Goal: Book appointment/travel/reservation

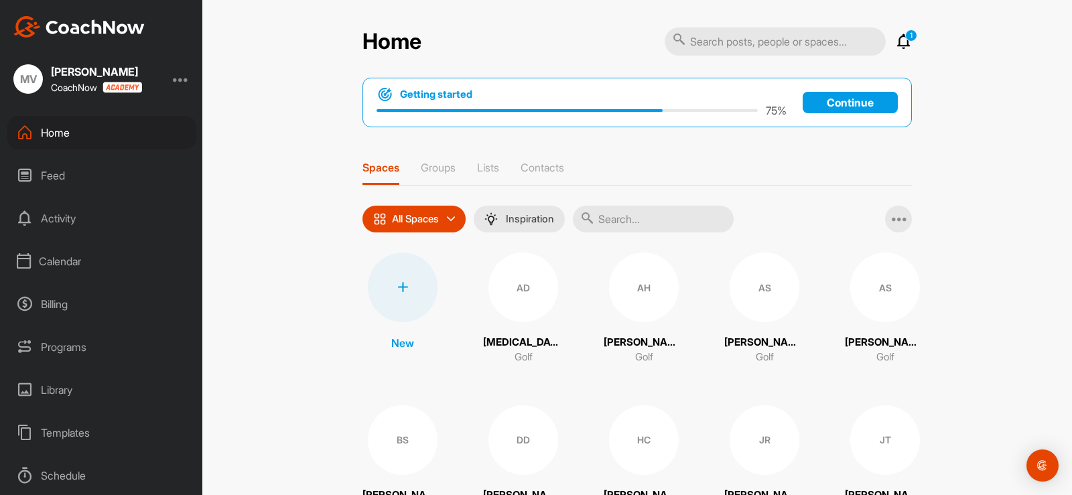
click at [66, 264] on div "Calendar" at bounding box center [101, 262] width 189 height 34
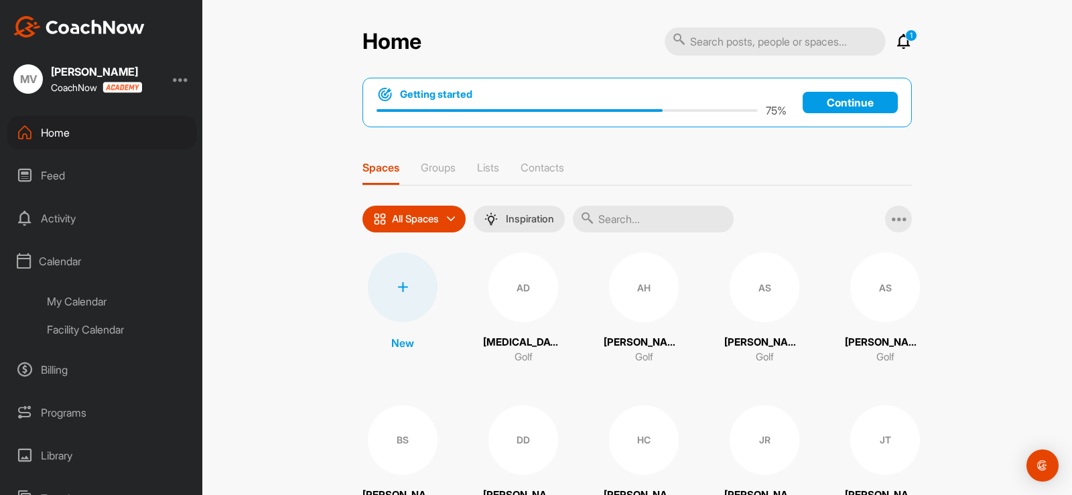
click at [76, 304] on div "My Calendar" at bounding box center [117, 301] width 159 height 28
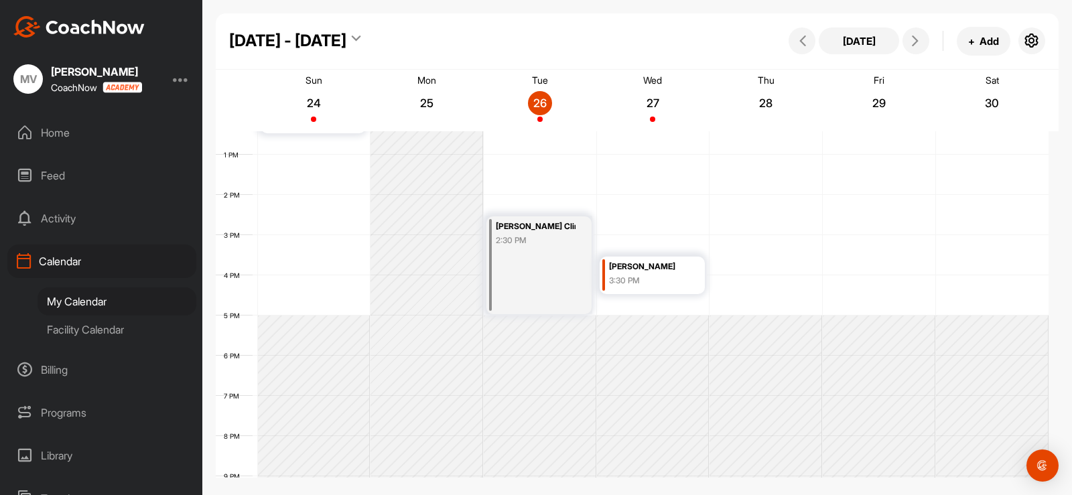
scroll to position [500, 0]
click at [76, 333] on div "Facility Calendar" at bounding box center [117, 330] width 159 height 28
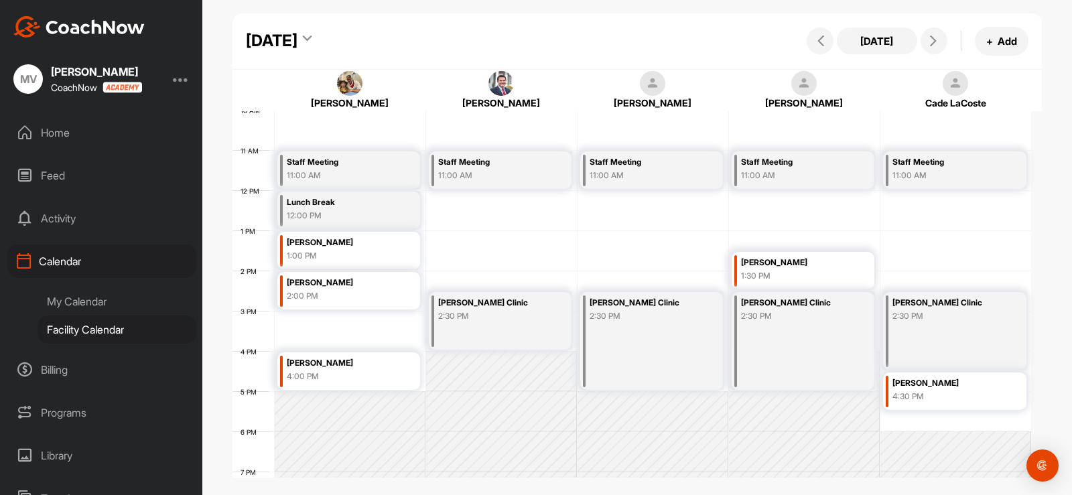
scroll to position [404, 0]
click at [942, 40] on span at bounding box center [934, 41] width 16 height 11
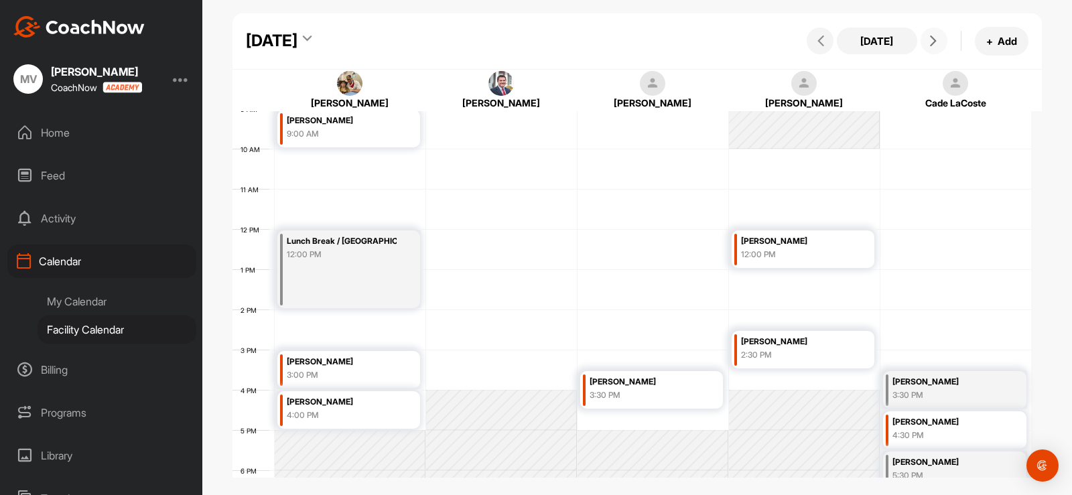
scroll to position [365, 0]
click at [924, 42] on button at bounding box center [934, 40] width 27 height 27
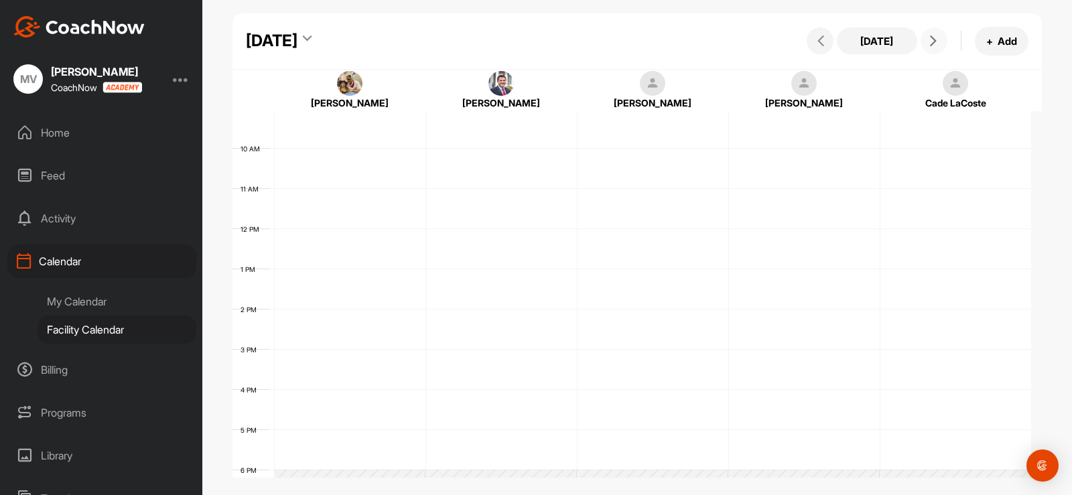
scroll to position [232, 0]
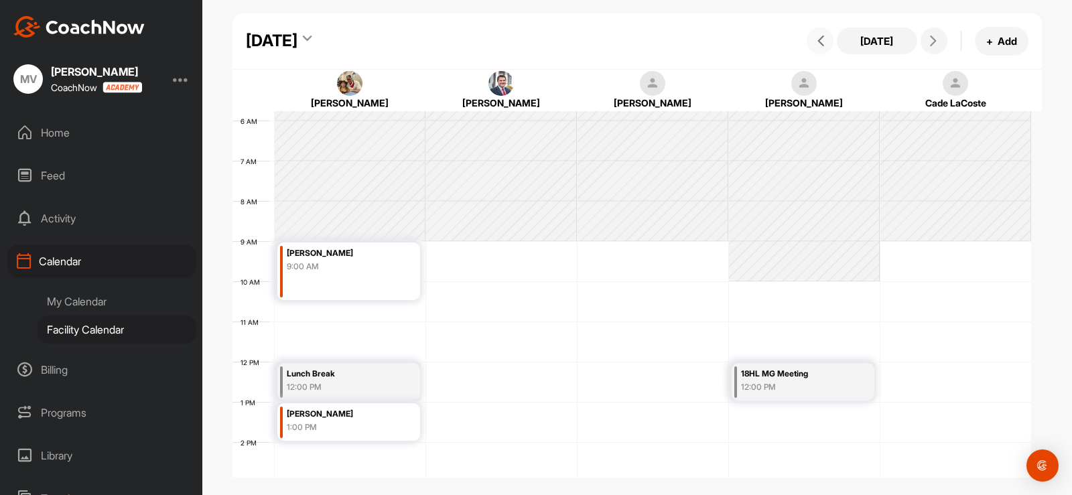
click at [814, 37] on span at bounding box center [820, 41] width 16 height 11
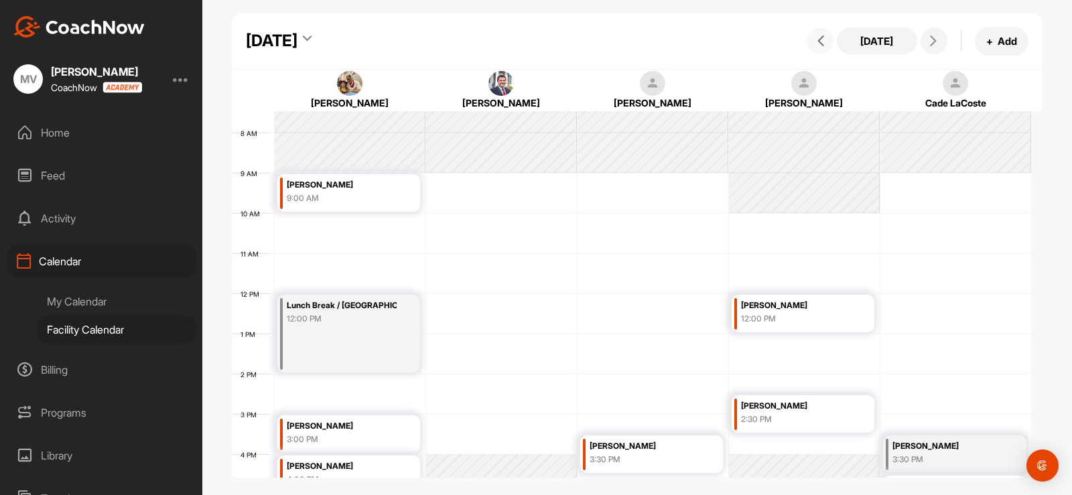
scroll to position [300, 0]
drag, startPoint x: 57, startPoint y: 282, endPoint x: 48, endPoint y: 296, distance: 16.4
click at [52, 290] on div "Home Feed Activity Calendar My Calendar Facility Calendar Billing Programs Libr…" at bounding box center [101, 305] width 202 height 379
click at [48, 296] on div "My Calendar" at bounding box center [117, 301] width 159 height 28
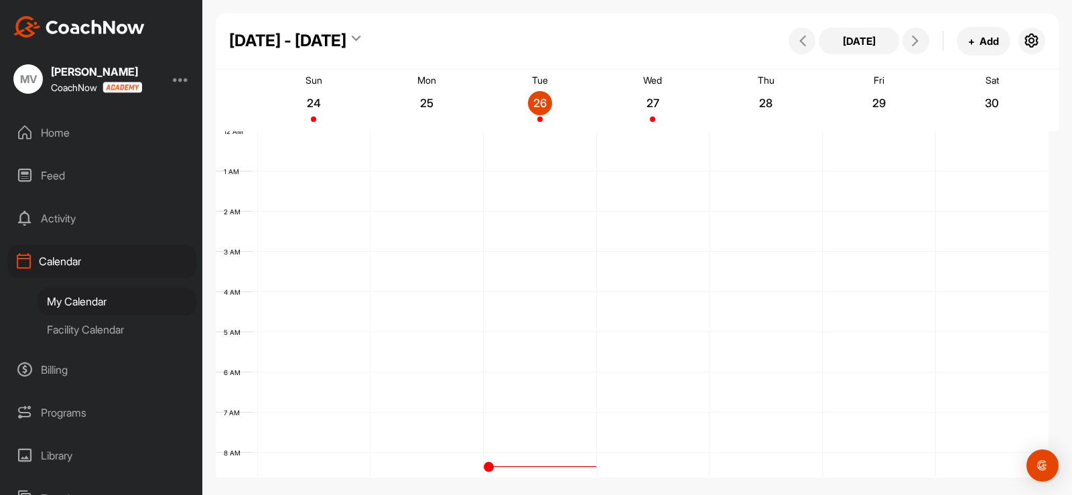
scroll to position [232, 0]
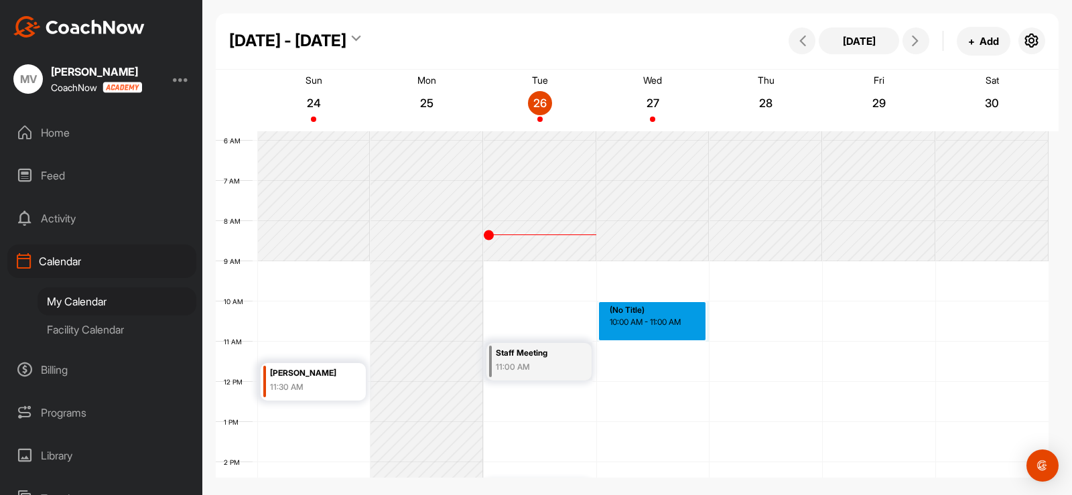
drag, startPoint x: 635, startPoint y: 313, endPoint x: 635, endPoint y: 322, distance: 9.4
click at [635, 322] on div "12 AM 1 AM 2 AM 3 AM 4 AM 5 AM 6 AM 7 AM 8 AM 9 AM 10 AM 11 AM 12 PM 1 PM 2 PM …" at bounding box center [632, 381] width 833 height 965
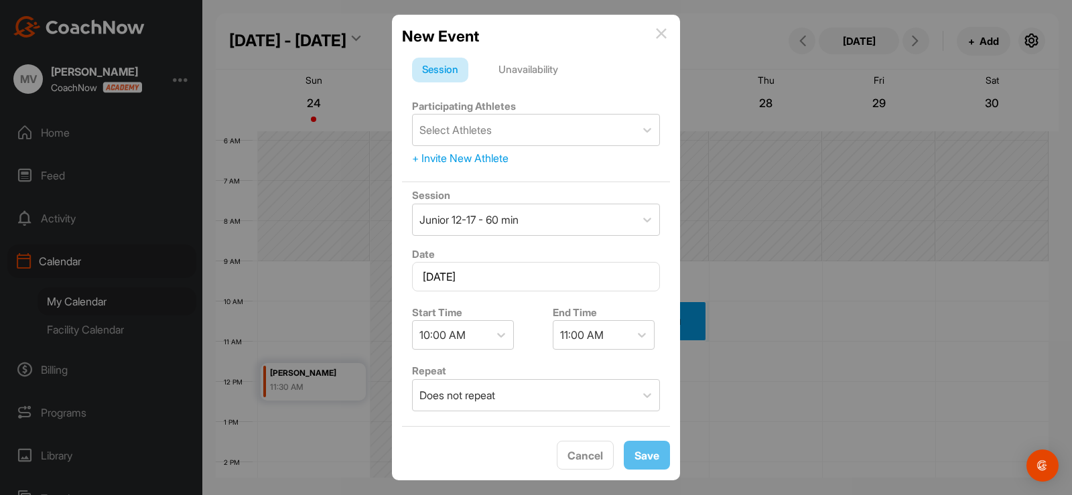
click at [529, 58] on div "Unavailability" at bounding box center [529, 70] width 80 height 25
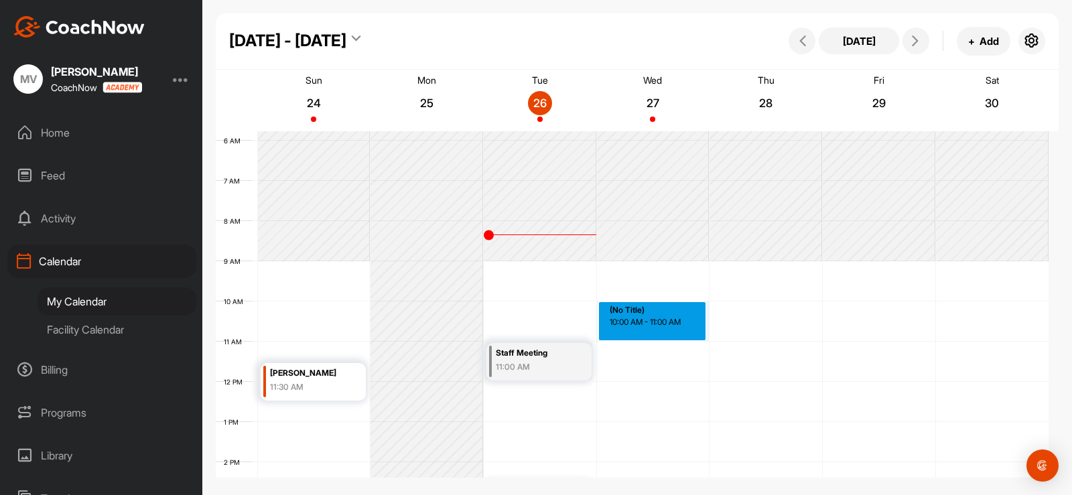
click at [633, 312] on div "12 AM 1 AM 2 AM 3 AM 4 AM 5 AM 6 AM 7 AM 8 AM 9 AM 10 AM 11 AM 12 PM 1 PM 2 PM …" at bounding box center [632, 381] width 833 height 965
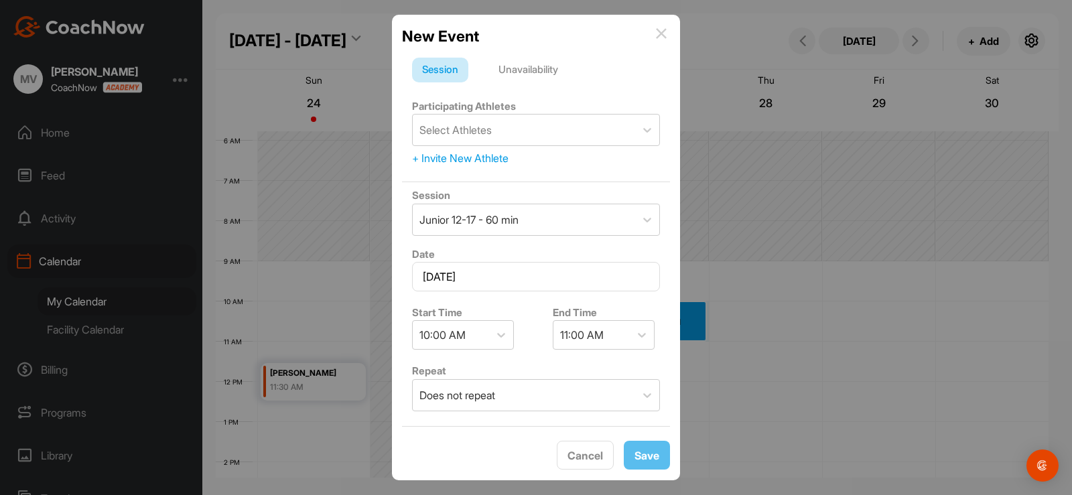
click at [548, 74] on div "Unavailability" at bounding box center [529, 70] width 80 height 25
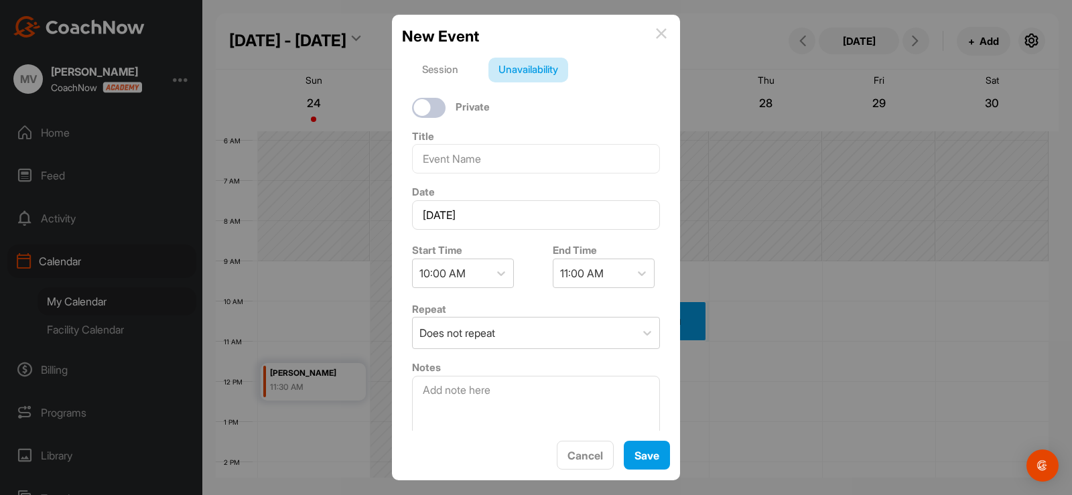
click at [502, 139] on div "Title" at bounding box center [536, 151] width 268 height 56
click at [487, 147] on input at bounding box center [536, 158] width 248 height 29
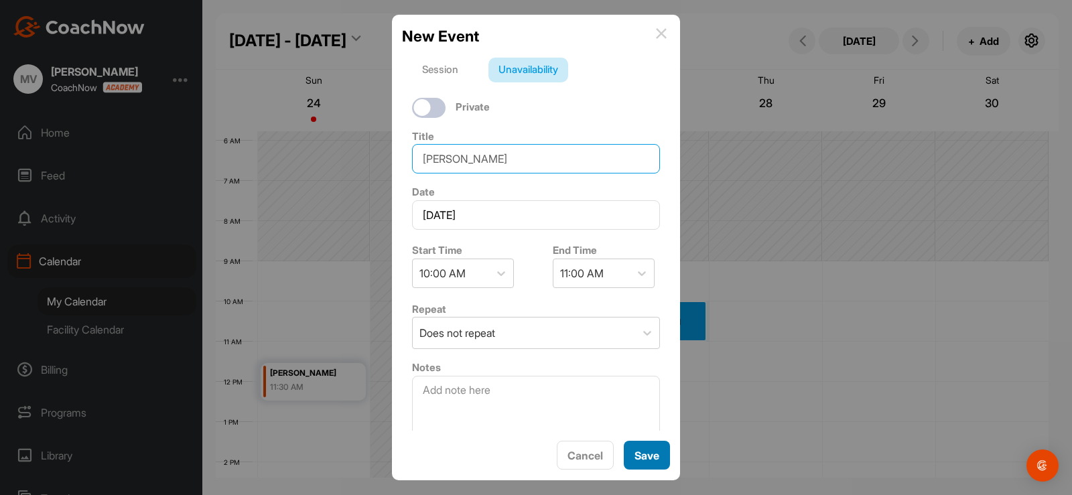
type input "[PERSON_NAME]"
click at [643, 462] on button "Save" at bounding box center [647, 455] width 46 height 29
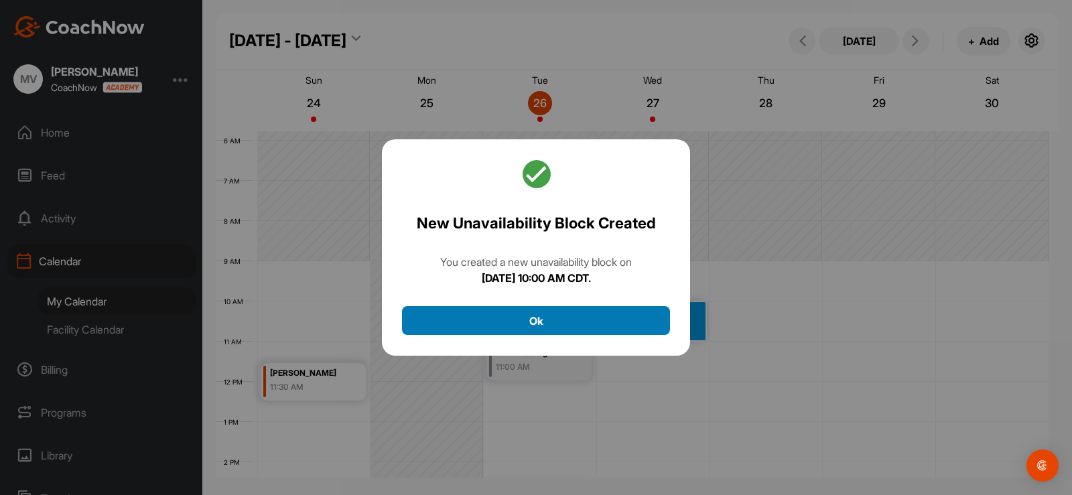
click at [622, 318] on button "Ok" at bounding box center [536, 320] width 268 height 29
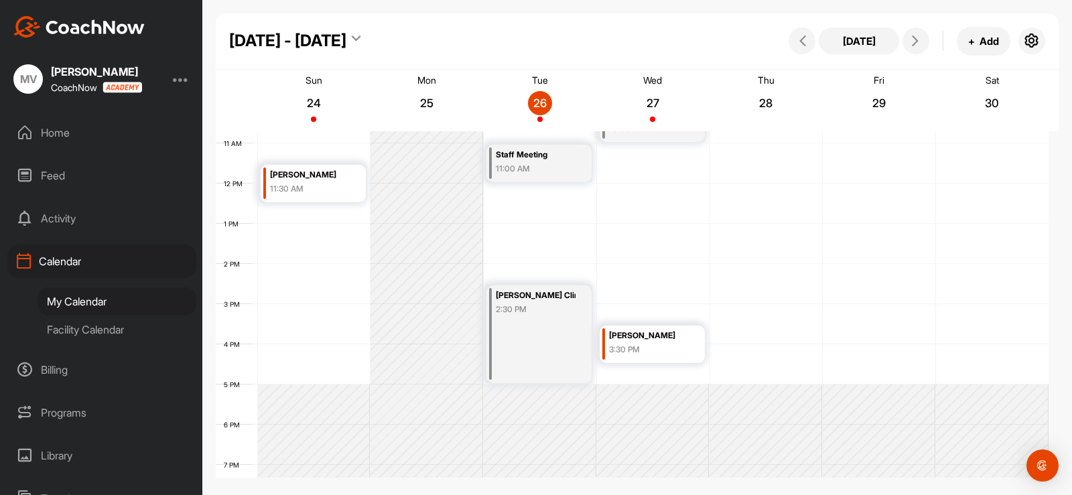
scroll to position [432, 0]
